Goal: Task Accomplishment & Management: Use online tool/utility

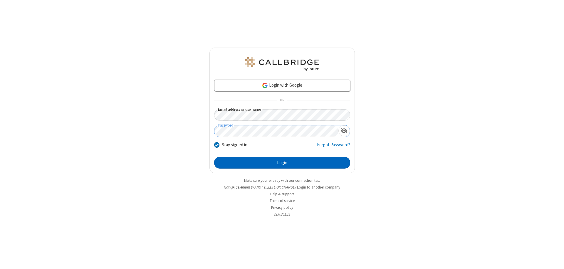
click at [282, 163] on button "Login" at bounding box center [282, 163] width 136 height 12
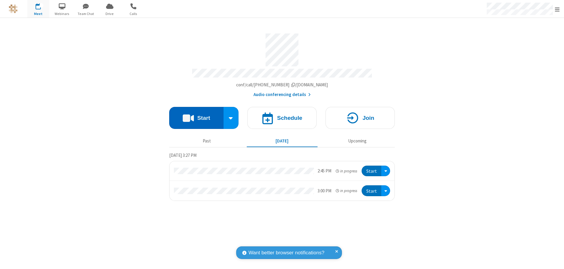
click at [196, 115] on button "Start" at bounding box center [196, 118] width 54 height 22
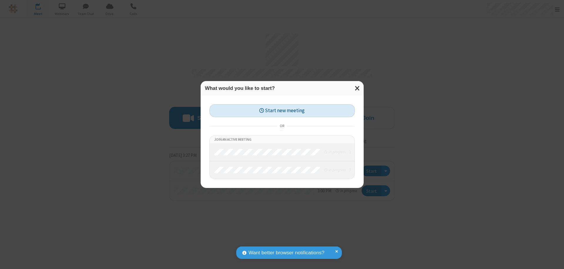
click at [282, 111] on button "Start new meeting" at bounding box center [281, 110] width 145 height 13
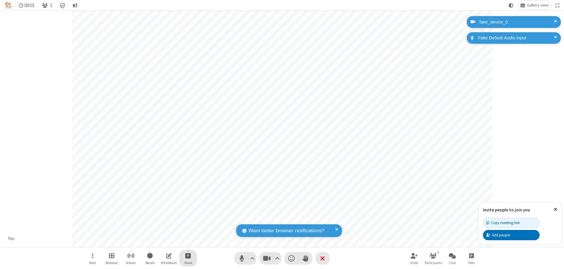
click at [188, 256] on span "Start sharing" at bounding box center [188, 255] width 6 height 7
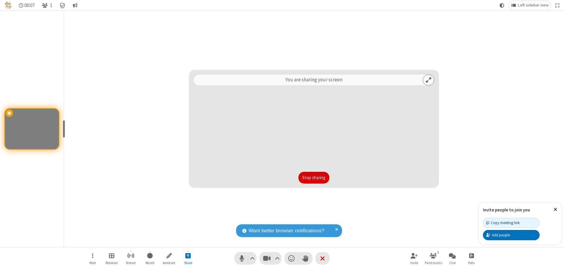
click at [314, 178] on button "Stop sharing" at bounding box center [314, 178] width 31 height 12
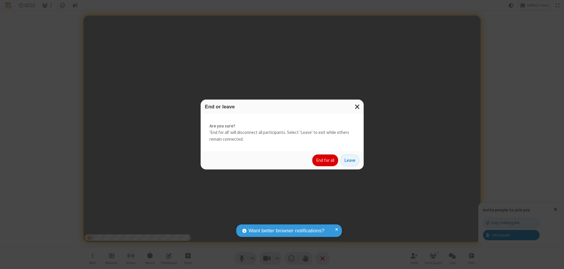
click at [326, 160] on button "End for all" at bounding box center [325, 161] width 26 height 12
